Goal: Information Seeking & Learning: Learn about a topic

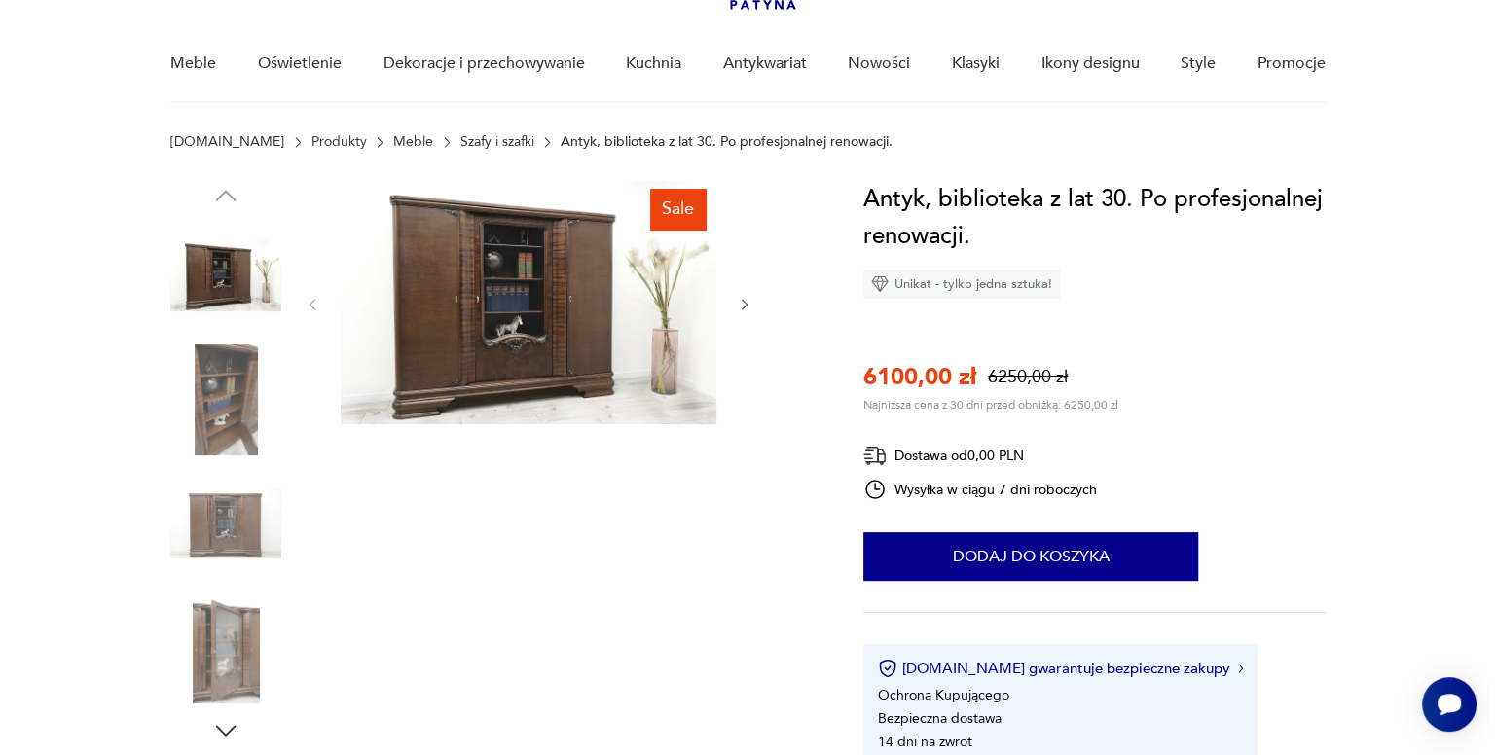
scroll to position [140, 0]
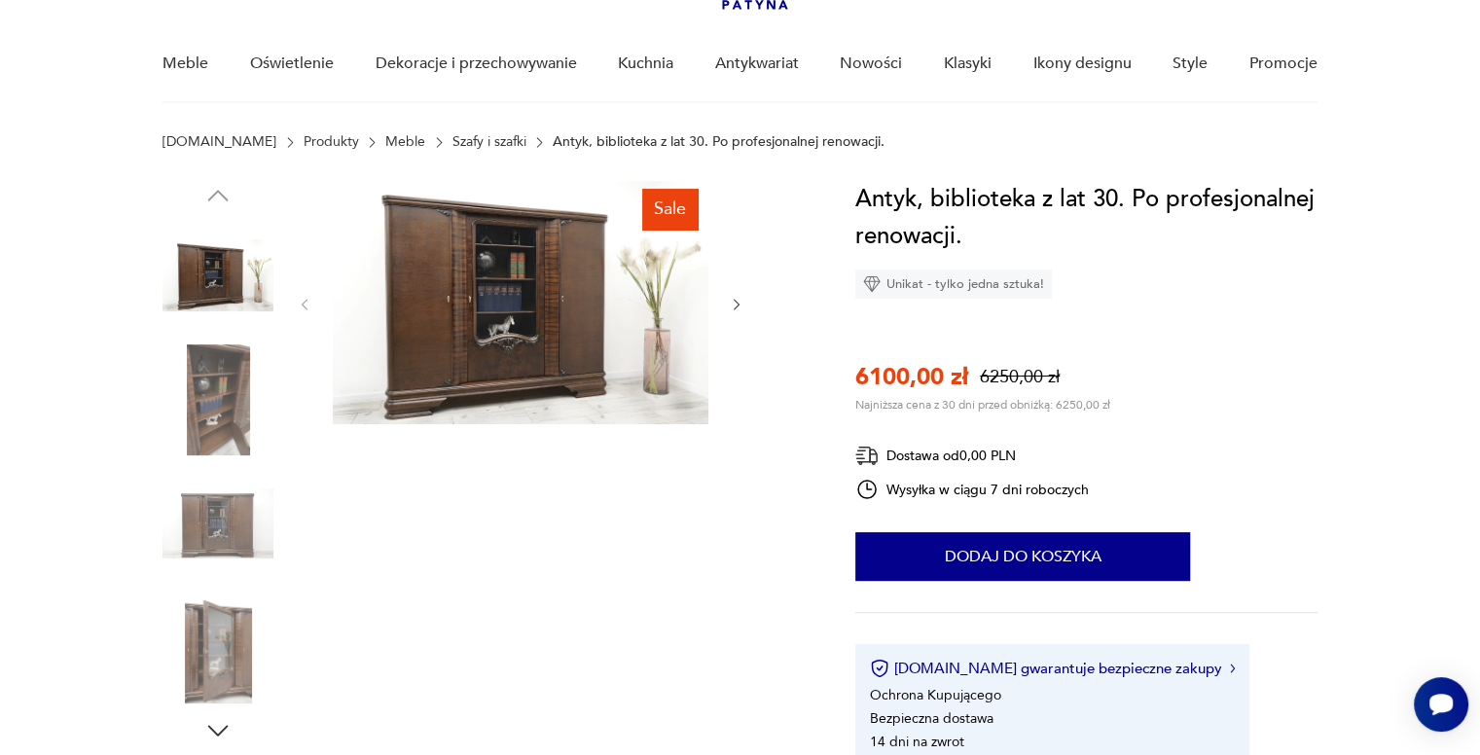
click at [874, 336] on div "Antyk, biblioteka z lat 30. Po profesjonalnej renowacji. Unikat - tylko jedna s…" at bounding box center [1086, 473] width 462 height 585
click at [654, 624] on div "Sale" at bounding box center [521, 463] width 448 height 564
click at [481, 347] on img at bounding box center [521, 302] width 376 height 243
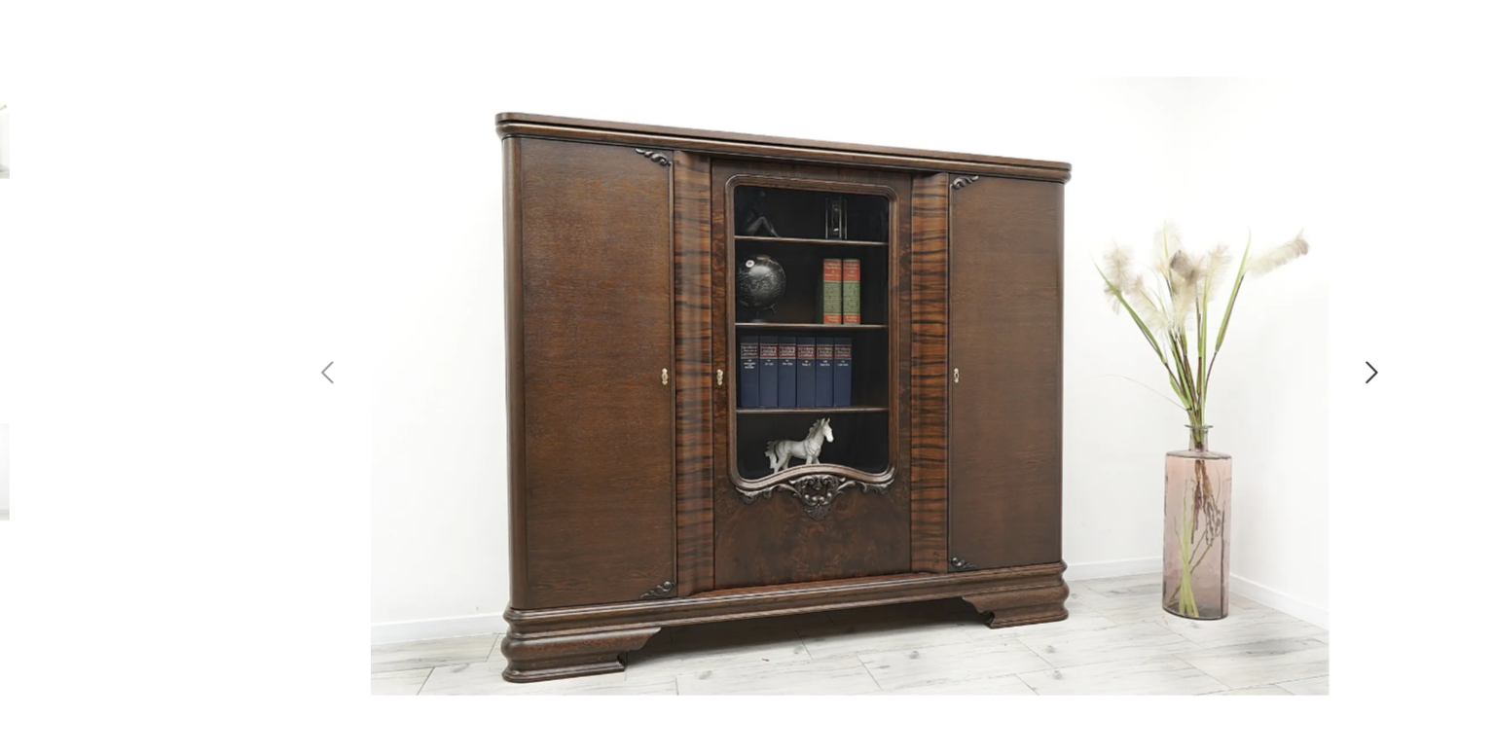
click at [1126, 361] on icon "button" at bounding box center [1124, 365] width 23 height 23
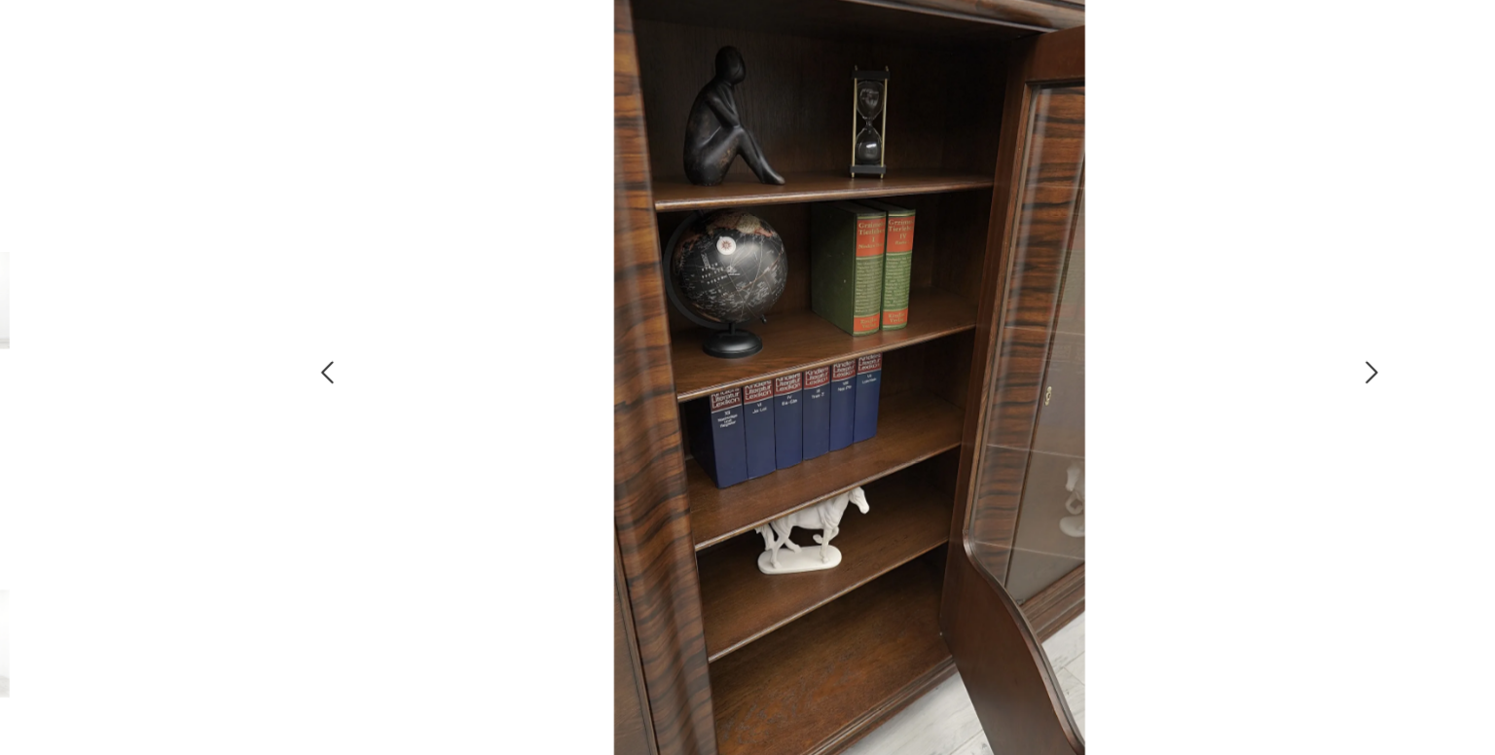
click at [1126, 361] on icon "button" at bounding box center [1124, 365] width 23 height 23
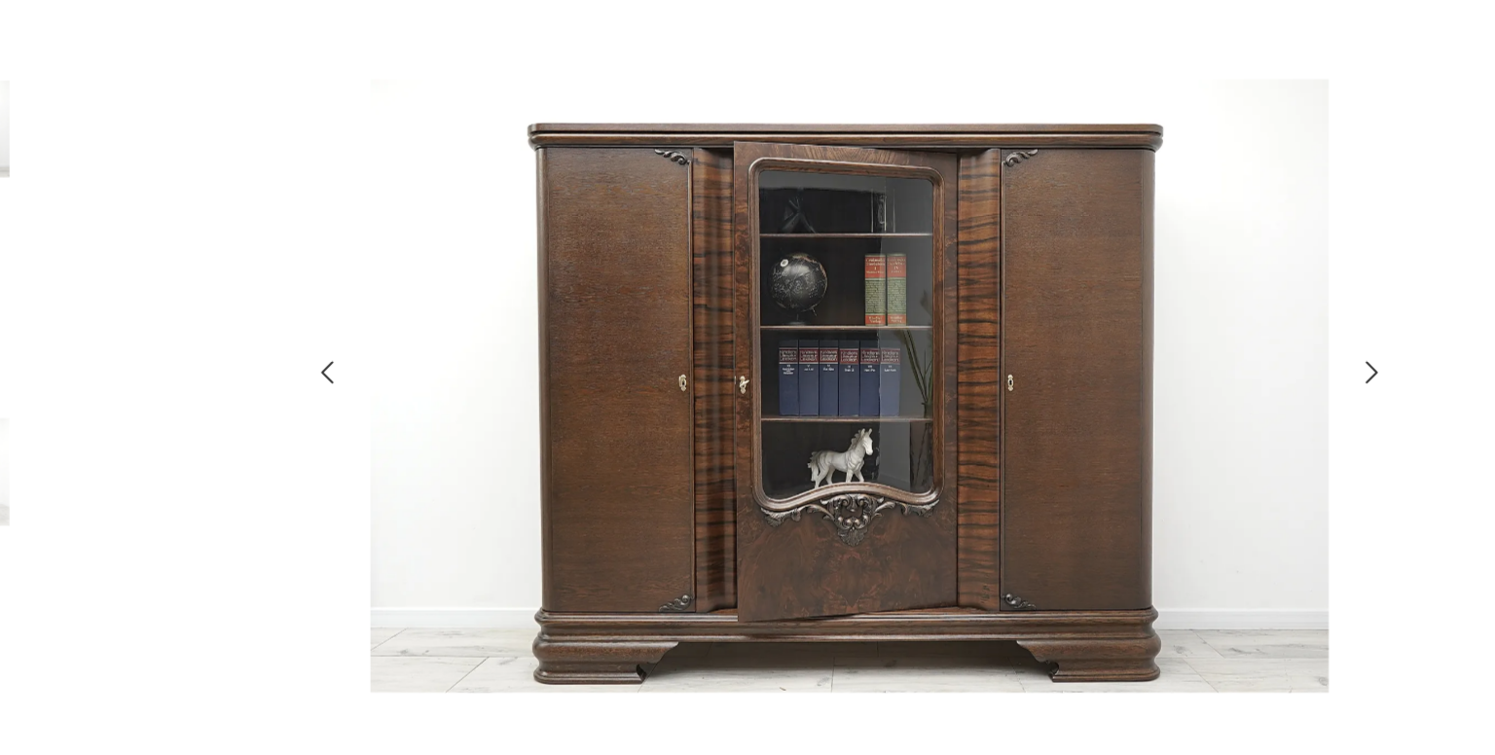
click at [1126, 361] on icon "button" at bounding box center [1124, 365] width 23 height 23
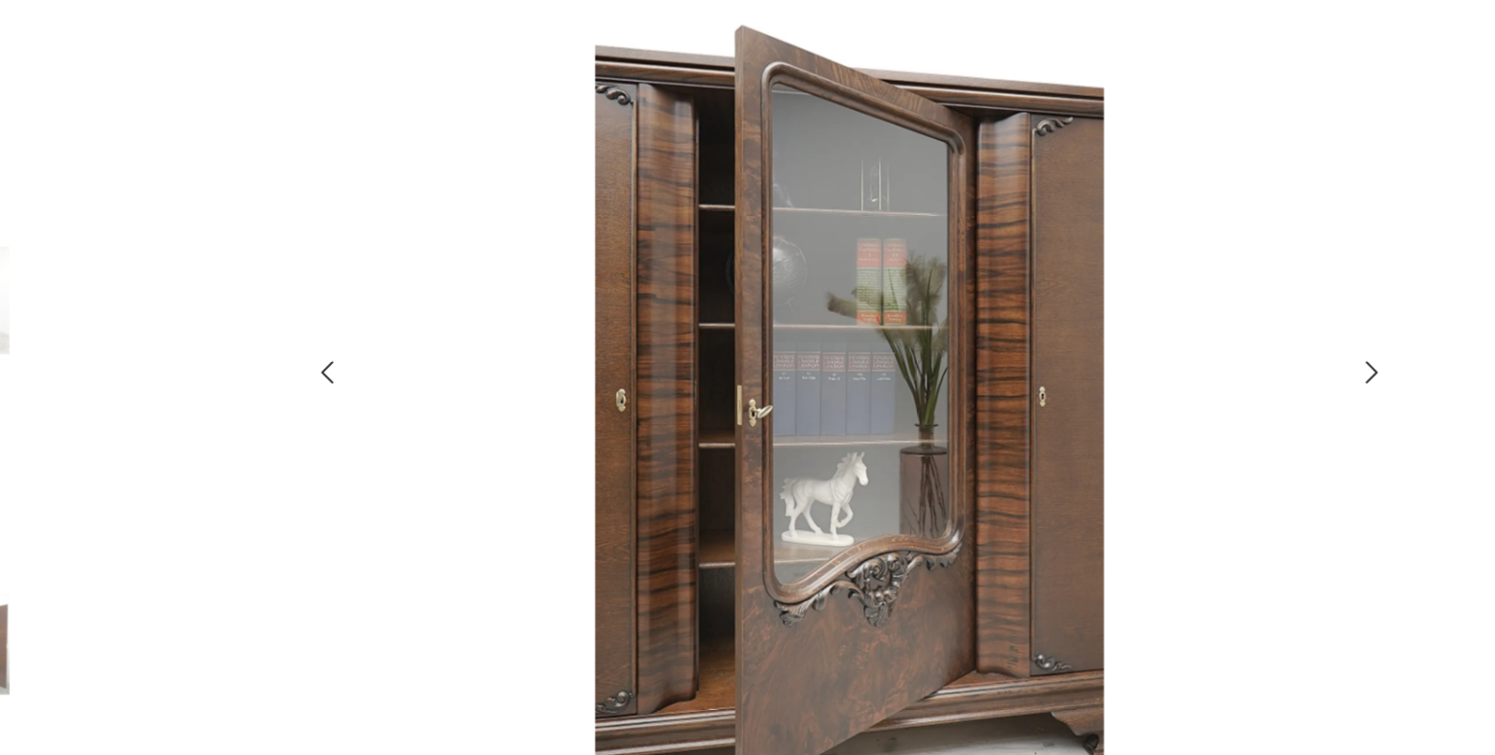
click at [1126, 361] on icon "button" at bounding box center [1124, 365] width 23 height 23
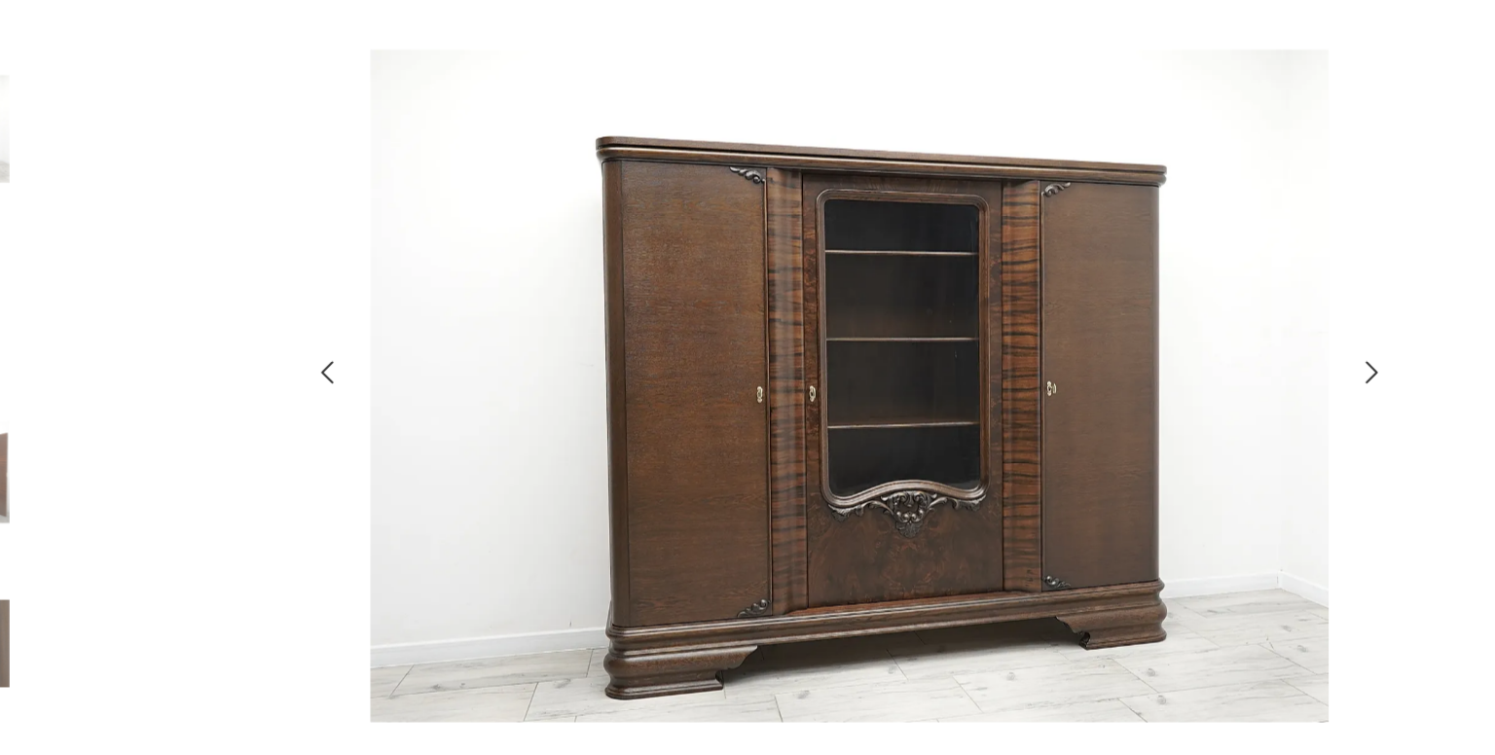
click at [1126, 361] on icon "button" at bounding box center [1124, 365] width 23 height 23
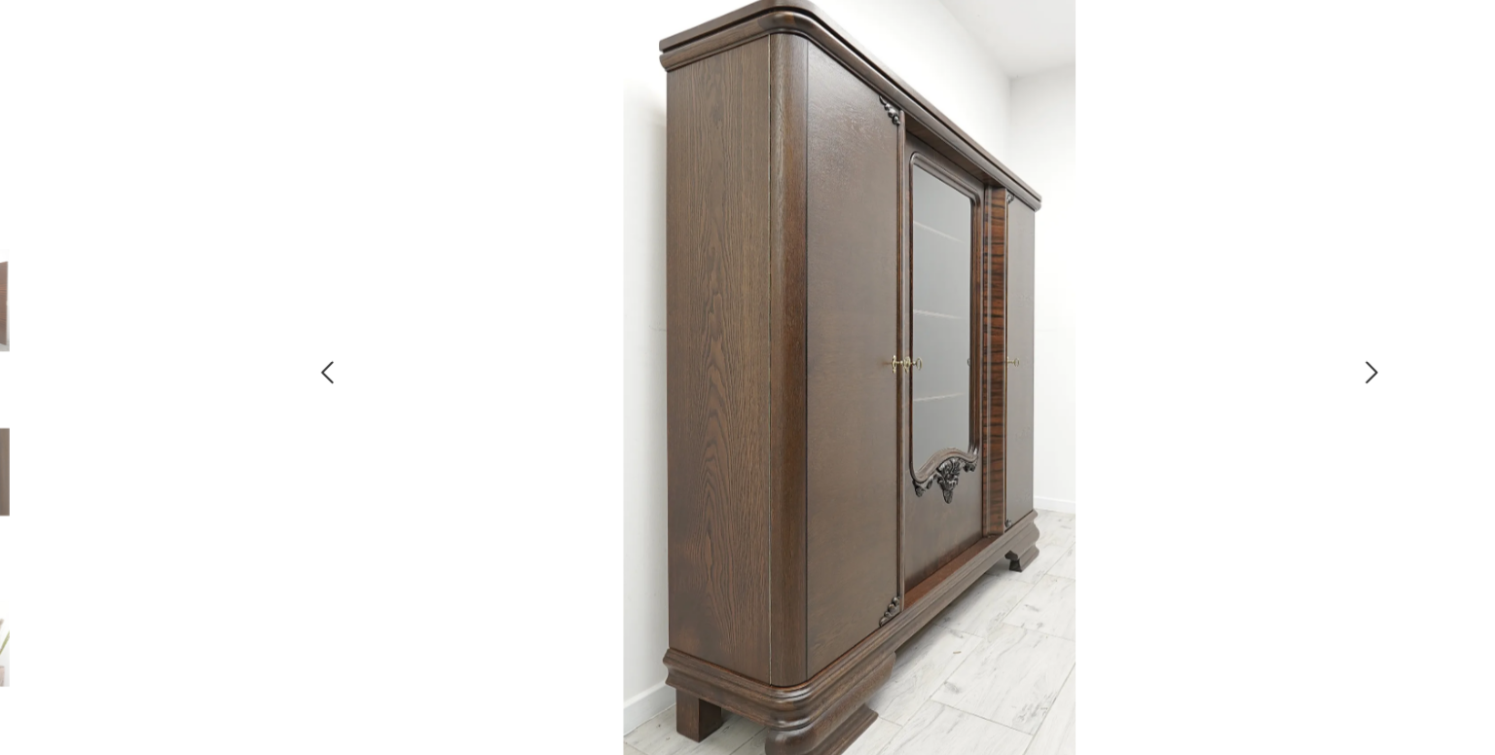
click at [1126, 361] on icon "button" at bounding box center [1124, 365] width 23 height 23
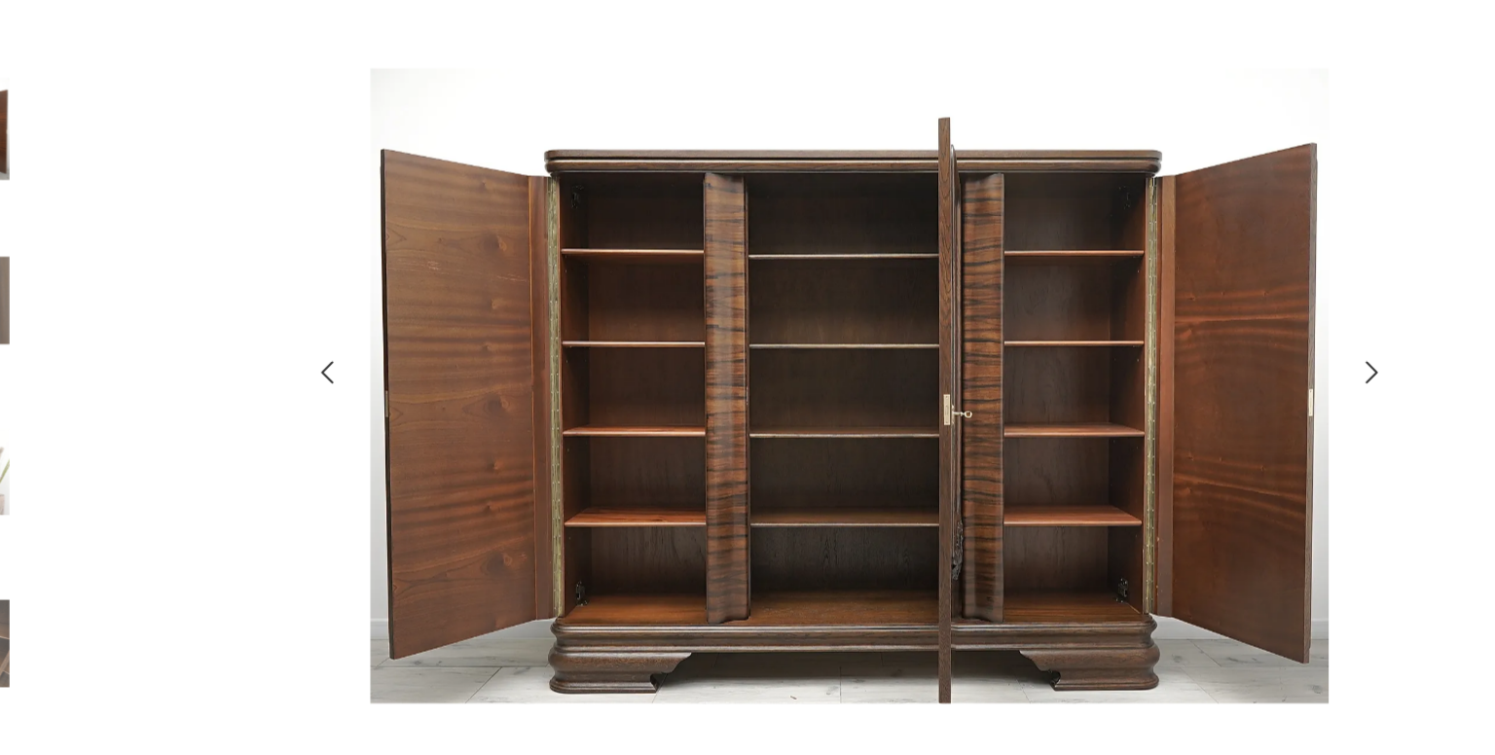
click at [1126, 361] on icon "button" at bounding box center [1124, 365] width 23 height 23
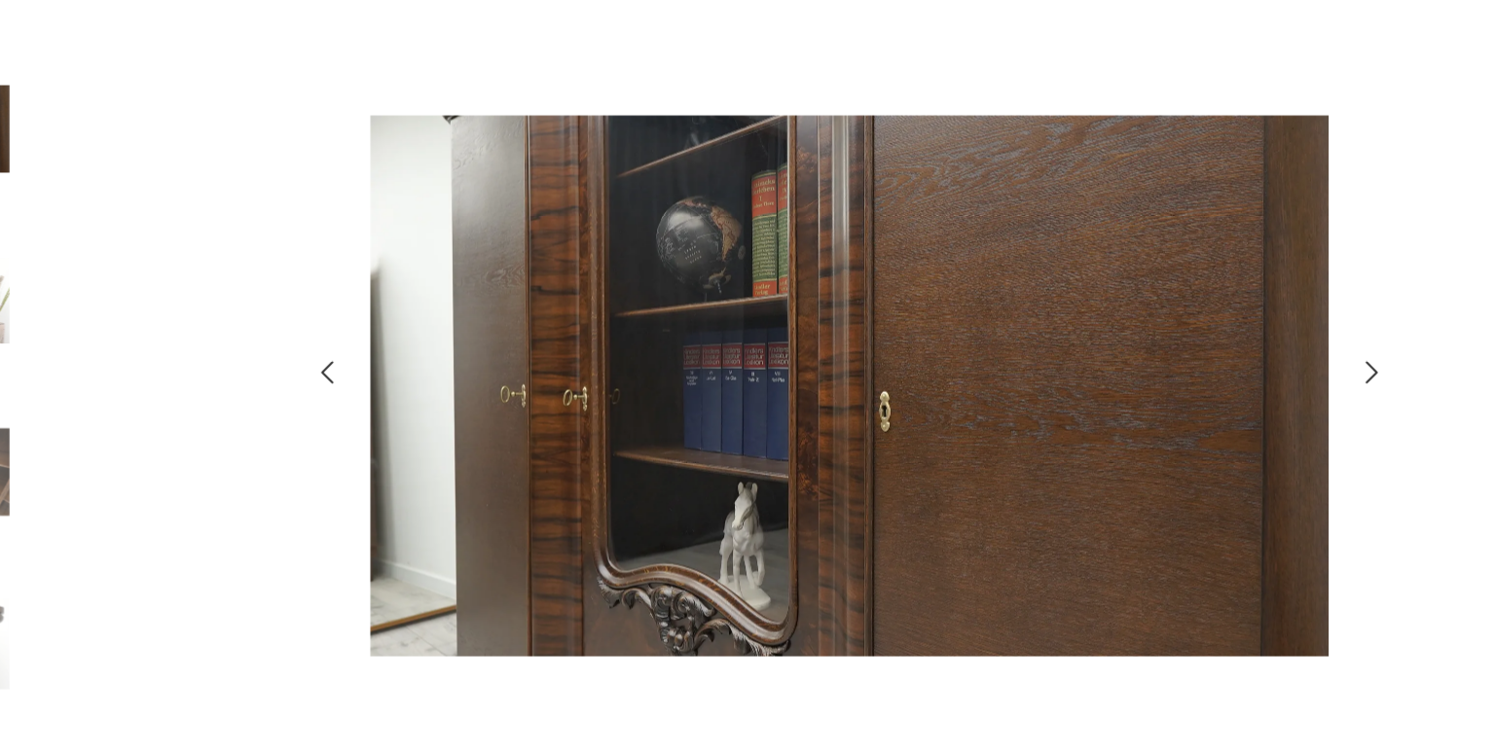
click at [364, 362] on icon "button" at bounding box center [369, 365] width 23 height 23
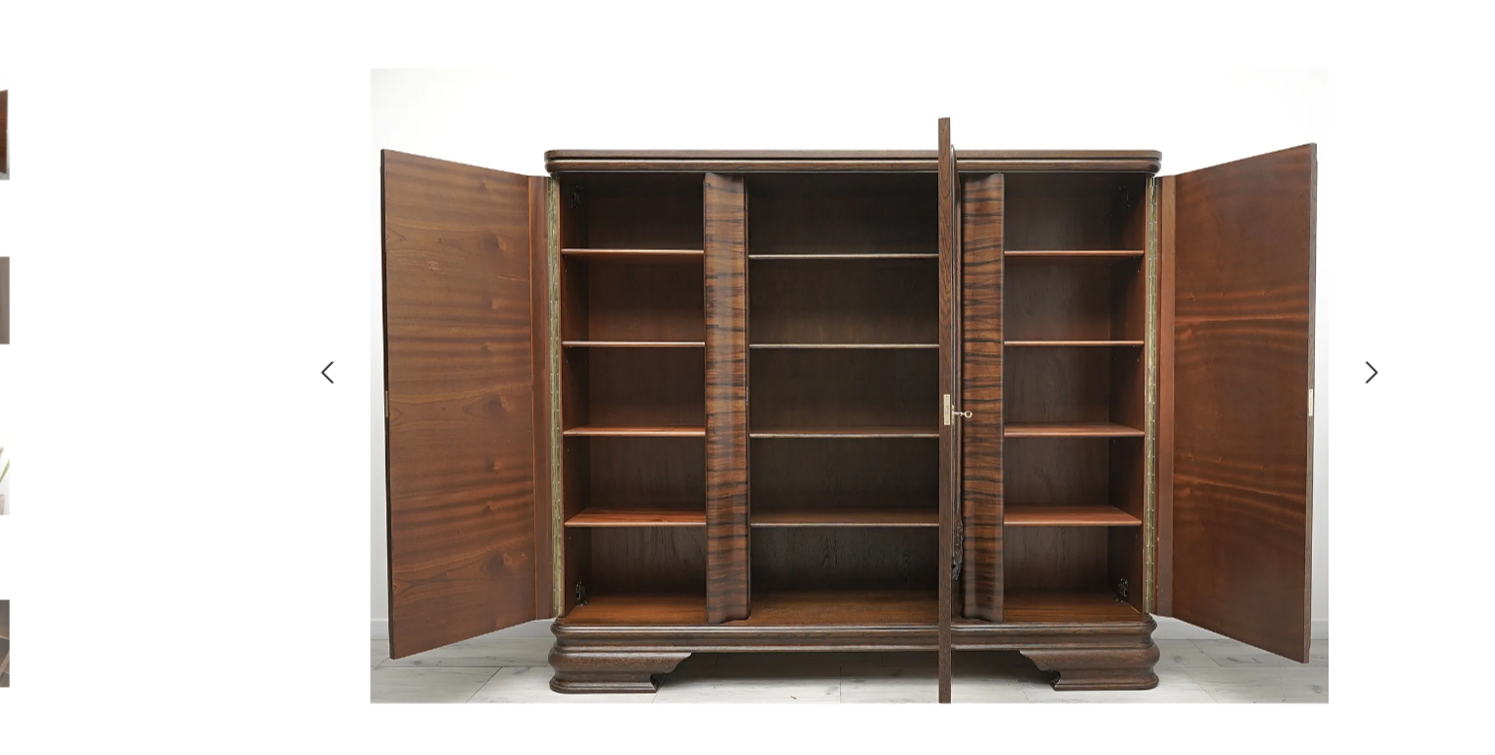
click at [364, 362] on icon "button" at bounding box center [369, 365] width 23 height 23
